Goal: Transaction & Acquisition: Purchase product/service

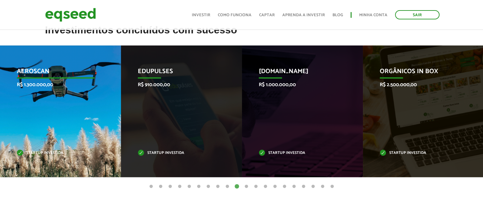
click at [30, 74] on p "Aeroscan" at bounding box center [56, 73] width 78 height 11
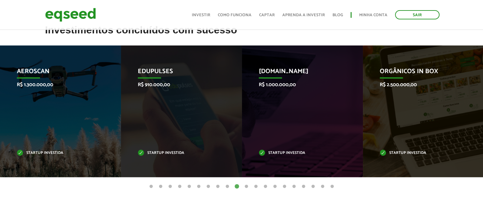
click at [247, 186] on button "11" at bounding box center [246, 186] width 6 height 6
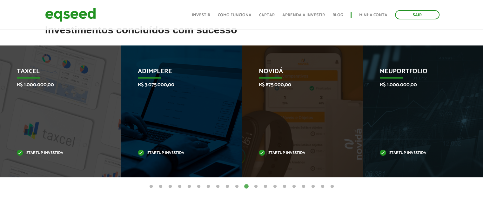
click at [257, 186] on button "12" at bounding box center [256, 186] width 6 height 6
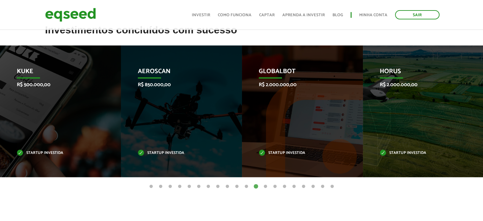
click at [247, 187] on button "11" at bounding box center [246, 186] width 6 height 6
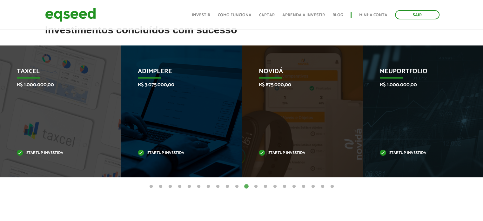
click at [247, 186] on button "11" at bounding box center [246, 186] width 6 height 6
click at [239, 186] on button "10" at bounding box center [237, 186] width 6 height 6
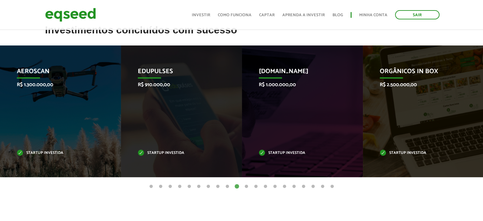
click at [246, 186] on button "11" at bounding box center [246, 186] width 6 height 6
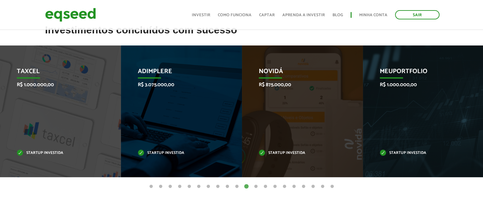
click at [256, 187] on button "12" at bounding box center [256, 186] width 6 height 6
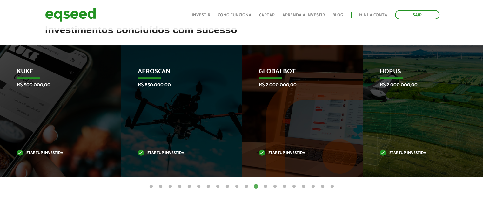
click at [265, 185] on button "13" at bounding box center [265, 186] width 6 height 6
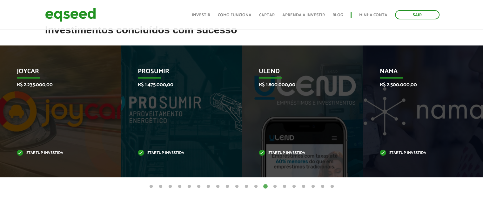
click at [275, 185] on button "14" at bounding box center [275, 186] width 6 height 6
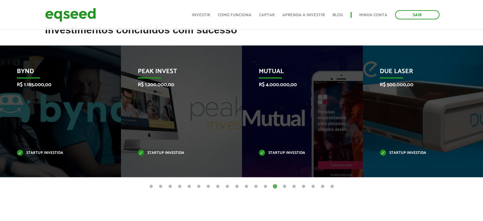
click at [285, 185] on button "15" at bounding box center [284, 186] width 6 height 6
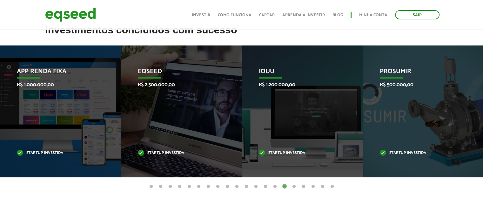
click at [293, 185] on button "16" at bounding box center [294, 186] width 6 height 6
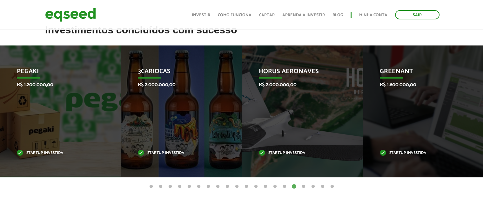
click at [304, 185] on button "17" at bounding box center [303, 186] width 6 height 6
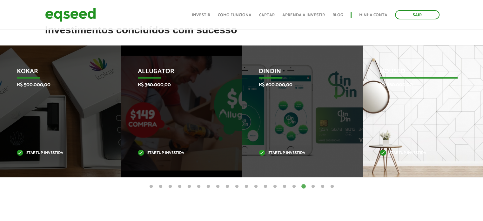
click at [402, 152] on p "Startup investida" at bounding box center [419, 152] width 78 height 3
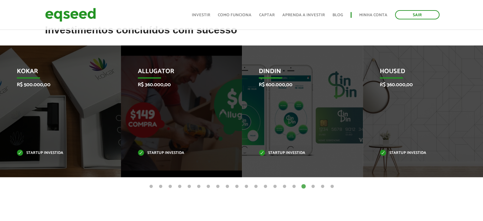
click at [313, 184] on button "18" at bounding box center [313, 186] width 6 height 6
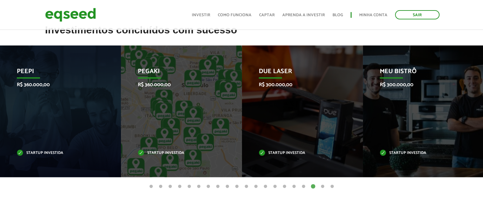
click at [322, 186] on button "19" at bounding box center [322, 186] width 6 height 6
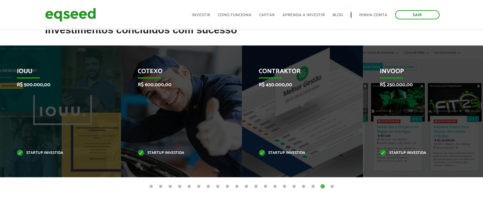
click at [330, 186] on button "20" at bounding box center [332, 186] width 6 height 6
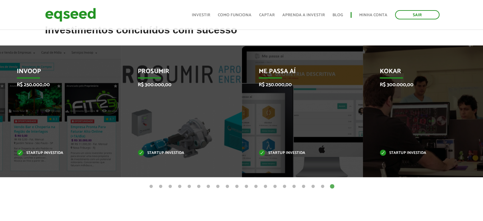
click at [332, 185] on button "20" at bounding box center [332, 186] width 6 height 6
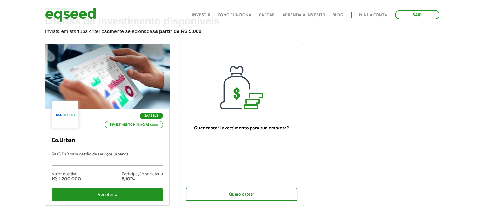
scroll to position [32, 0]
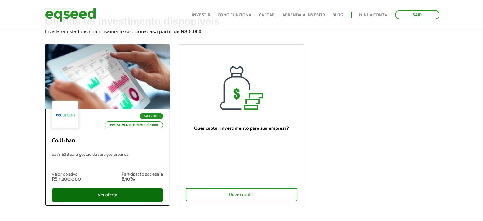
click at [99, 195] on div "Ver oferta" at bounding box center [107, 194] width 111 height 13
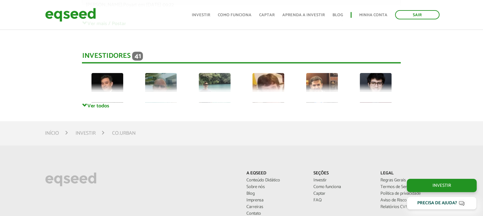
scroll to position [1524, 0]
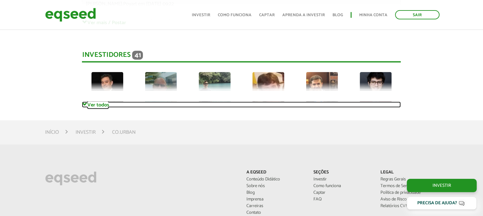
click at [90, 106] on link "Ver todos" at bounding box center [241, 105] width 319 height 6
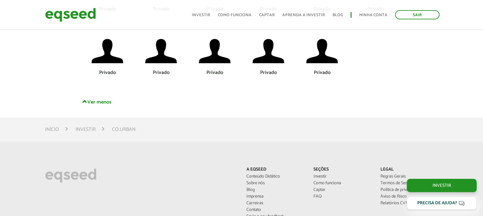
scroll to position [1937, 0]
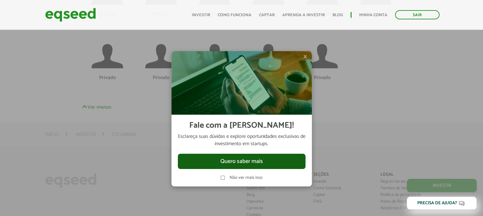
click at [222, 159] on button "Quero saber mais" at bounding box center [242, 161] width 128 height 15
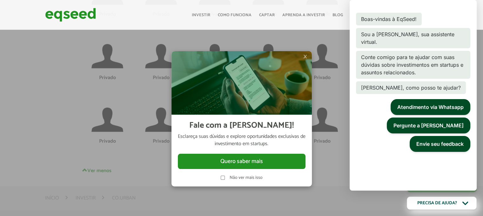
scroll to position [4, 0]
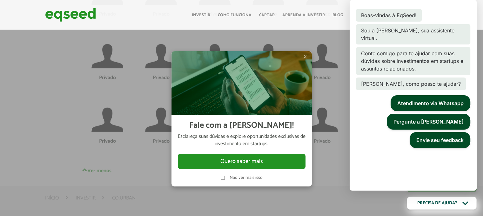
click at [325, 35] on div "× Fale com a Lynn! Esclareça suas dúvidas e explore oportunidades exclusivas de…" at bounding box center [241, 119] width 191 height 216
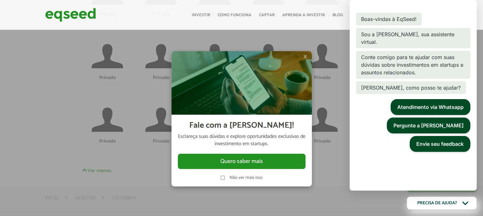
click at [457, 13] on div "Boas-vindas à EqSeed!" at bounding box center [413, 19] width 114 height 13
click at [481, 13] on div "Sair Toggle navigation Toggle navigation Início Investir Como funciona Captar A…" at bounding box center [241, 14] width 483 height 17
click at [342, 197] on div at bounding box center [241, 108] width 483 height 216
click at [471, 205] on button "Precisa de ajuda?" at bounding box center [441, 203] width 77 height 14
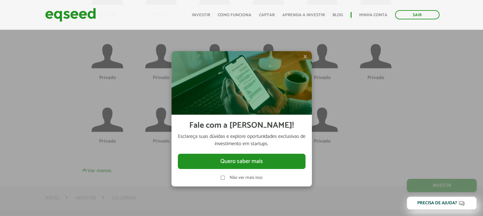
click at [304, 56] on span "×" at bounding box center [305, 57] width 4 height 8
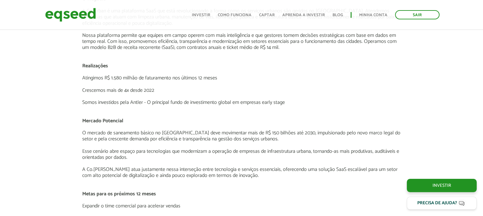
scroll to position [889, 0]
